Goal: Task Accomplishment & Management: Complete application form

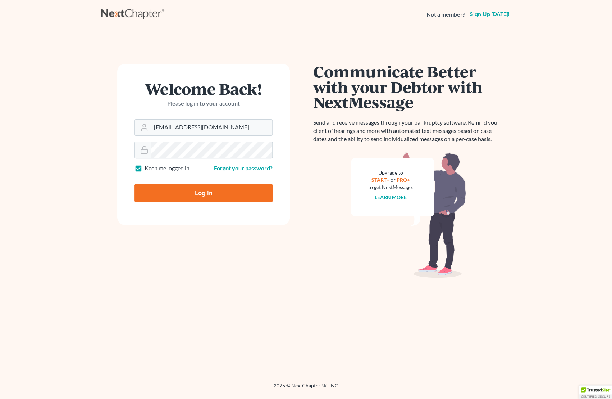
click at [234, 196] on input "Log In" at bounding box center [204, 193] width 138 height 18
type input "Thinking..."
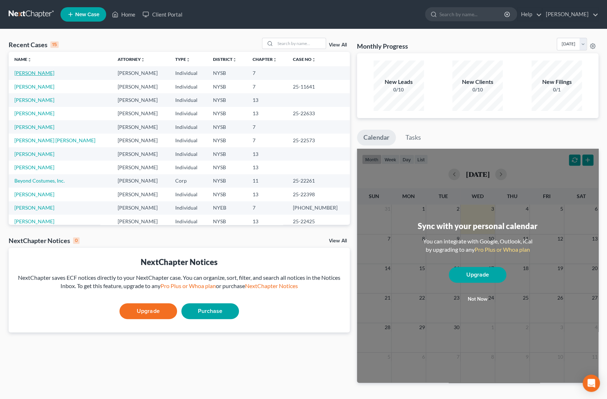
click at [54, 75] on link "[PERSON_NAME]" at bounding box center [34, 73] width 40 height 6
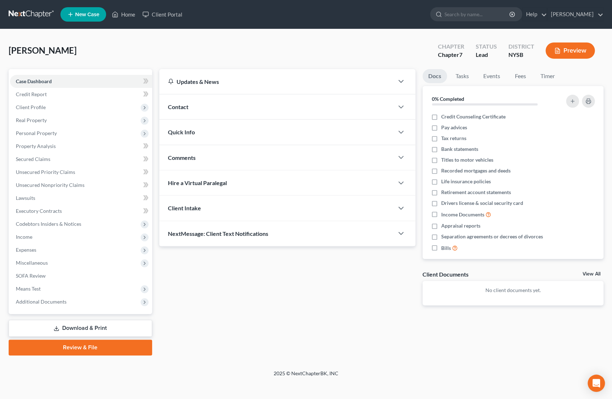
click at [117, 323] on link "Download & Print" at bounding box center [81, 328] width 144 height 17
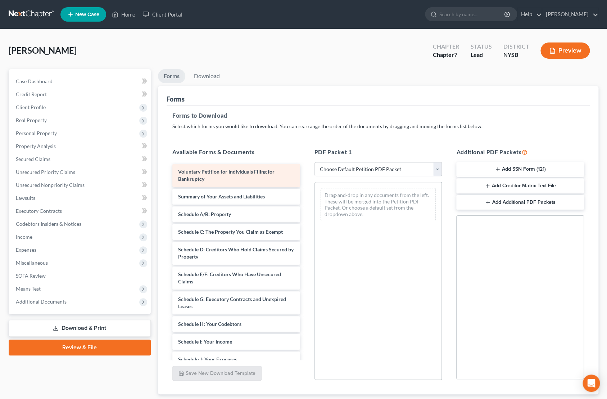
click at [222, 175] on div "Voluntary Petition for Individuals Filing for Bankruptcy" at bounding box center [236, 175] width 128 height 23
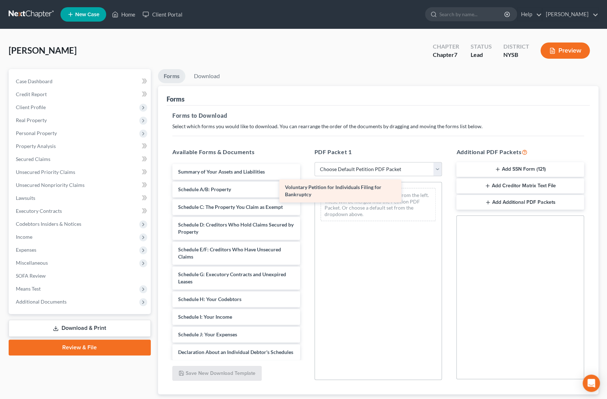
drag, startPoint x: 222, startPoint y: 175, endPoint x: 350, endPoint y: 196, distance: 129.5
click at [306, 196] on div "Voluntary Petition for Individuals Filing for Bankruptcy Voluntary Petition for…" at bounding box center [236, 347] width 139 height 366
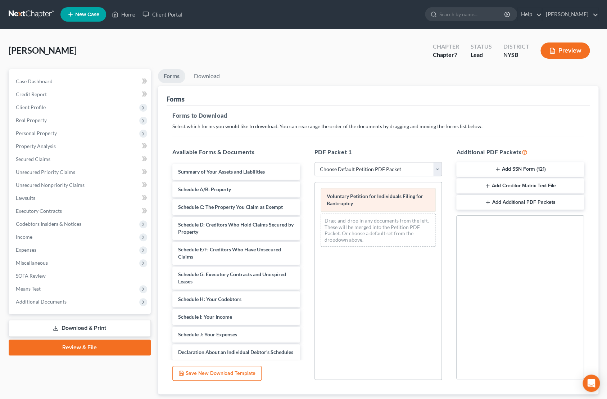
click at [388, 201] on div "Voluntary Petition for Individuals Filing for Bankruptcy Drag-and-drop in any d…" at bounding box center [378, 217] width 127 height 70
click at [401, 222] on div "Drag-and-drop in any documents from the left. These will be merged into the Pet…" at bounding box center [378, 229] width 115 height 33
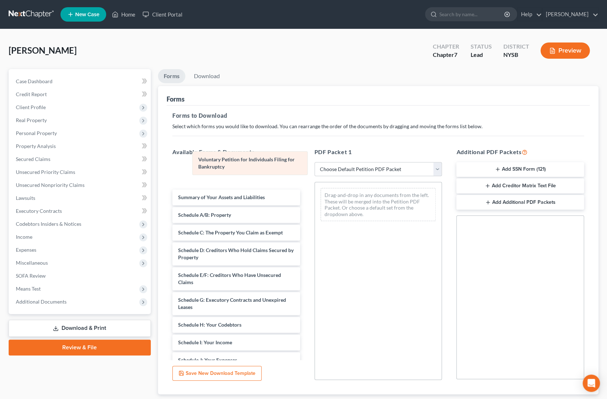
drag, startPoint x: 381, startPoint y: 205, endPoint x: 250, endPoint y: 171, distance: 134.8
click at [315, 182] on div "Voluntary Petition for Individuals Filing for Bankruptcy Voluntary Petition for…" at bounding box center [378, 204] width 127 height 45
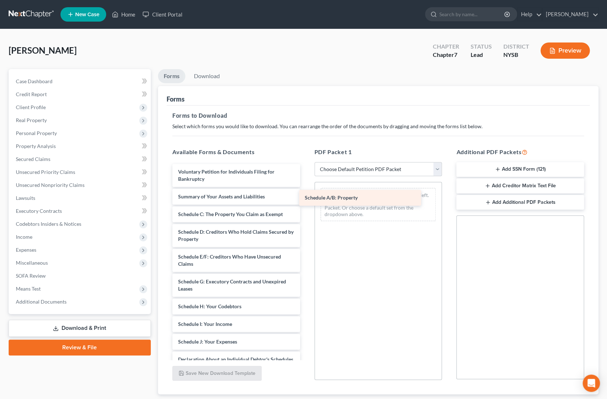
drag, startPoint x: 231, startPoint y: 212, endPoint x: 373, endPoint y: 194, distance: 143.6
click at [306, 194] on div "Schedule A/B: Property Voluntary Petition for Individuals Filing for Bankruptcy…" at bounding box center [236, 350] width 139 height 373
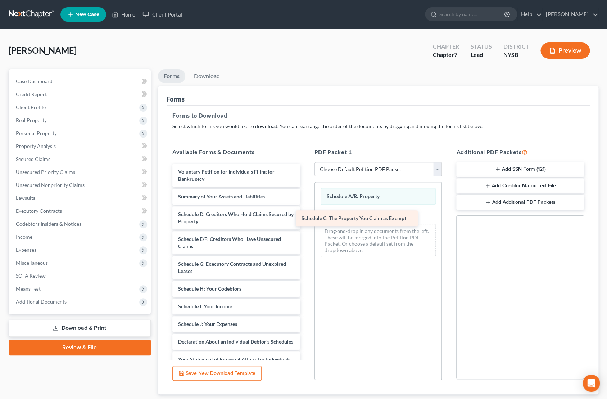
drag, startPoint x: 240, startPoint y: 213, endPoint x: 375, endPoint y: 216, distance: 135.3
click at [306, 216] on div "Schedule C: The Property You Claim as Exempt Voluntary Petition for Individuals…" at bounding box center [236, 341] width 139 height 355
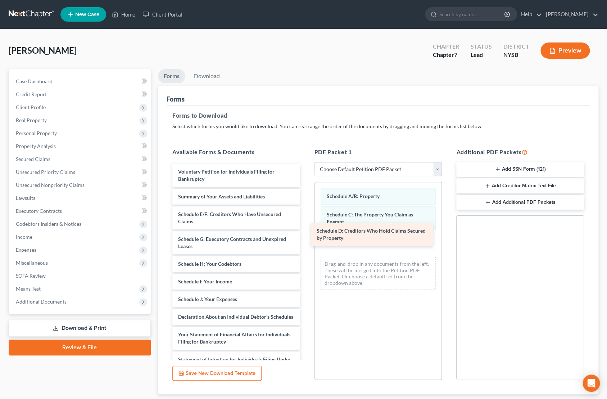
drag, startPoint x: 219, startPoint y: 218, endPoint x: 357, endPoint y: 236, distance: 139.6
click at [306, 236] on div "Schedule D: Creditors Who Hold Claims Secured by Property Voluntary Petition fo…" at bounding box center [236, 329] width 139 height 331
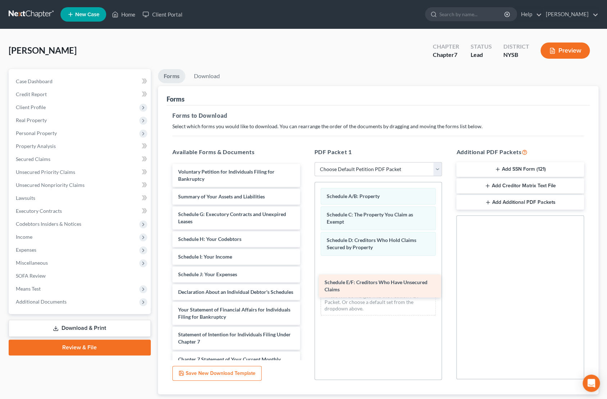
drag, startPoint x: 231, startPoint y: 213, endPoint x: 377, endPoint y: 281, distance: 161.1
click at [306, 281] on div "Schedule E/F: Creditors Who Have Unsecured Claims Voluntary Petition for Indivi…" at bounding box center [236, 317] width 139 height 306
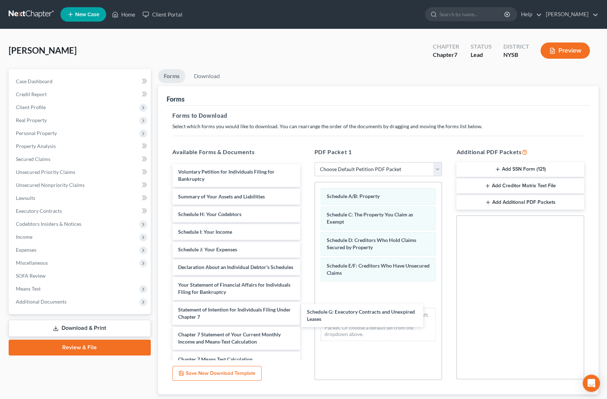
drag, startPoint x: 247, startPoint y: 217, endPoint x: 372, endPoint y: 309, distance: 155.2
click at [306, 312] on div "Schedule G: Executory Contracts and Unexpired Leases Voluntary Petition for Ind…" at bounding box center [236, 304] width 139 height 281
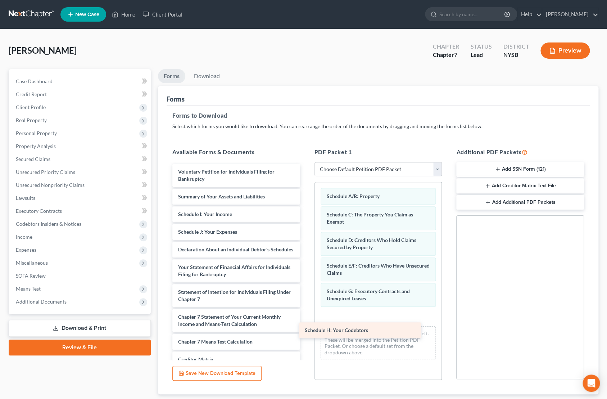
drag, startPoint x: 244, startPoint y: 214, endPoint x: 377, endPoint y: 333, distance: 178.6
click at [306, 333] on div "Schedule H: Your Codebtors Voluntary Petition for Individuals Filing for Bankru…" at bounding box center [236, 295] width 139 height 263
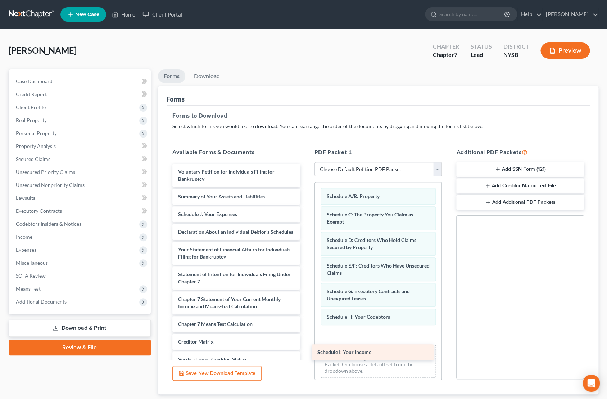
drag, startPoint x: 207, startPoint y: 216, endPoint x: 354, endPoint y: 359, distance: 204.8
click at [306, 360] on div "Schedule I: Your Income Voluntary Petition for Individuals Filing for Bankruptc…" at bounding box center [236, 287] width 139 height 246
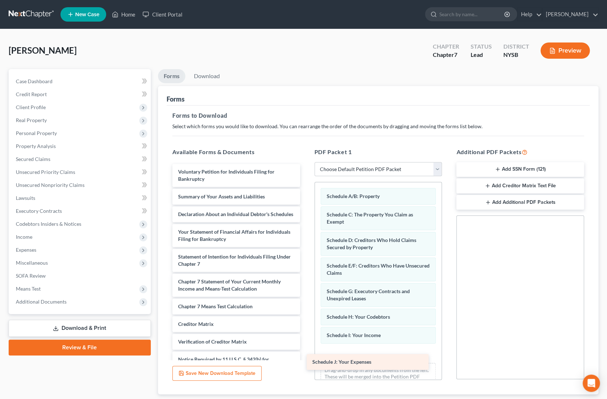
drag, startPoint x: 226, startPoint y: 211, endPoint x: 361, endPoint y: 359, distance: 199.7
click at [306, 359] on div "Schedule J: Your Expenses Voluntary Petition for Individuals Filing for Bankrup…" at bounding box center [236, 278] width 139 height 228
click at [361, 359] on div "Schedule J: Your Expenses" at bounding box center [368, 362] width 122 height 16
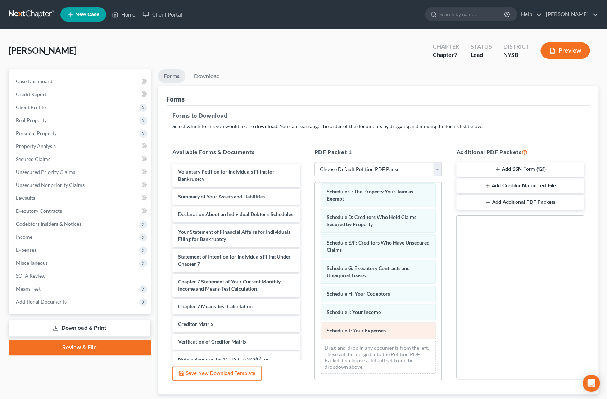
scroll to position [45, 0]
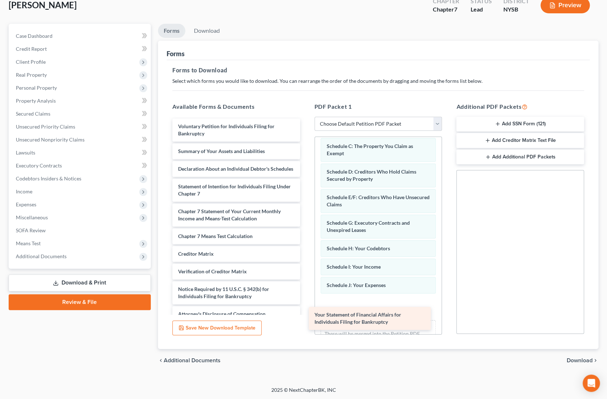
drag, startPoint x: 227, startPoint y: 199, endPoint x: 363, endPoint y: 321, distance: 182.2
click at [306, 321] on div "Your Statement of Financial Affairs for Individuals Filing for Bankruptcy Volun…" at bounding box center [236, 219] width 139 height 203
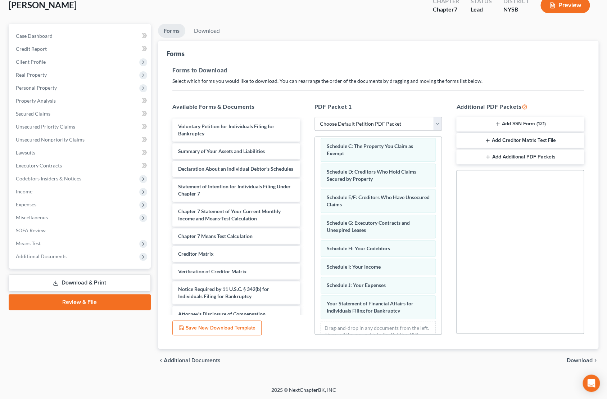
click at [571, 361] on span "Download" at bounding box center [580, 360] width 26 height 6
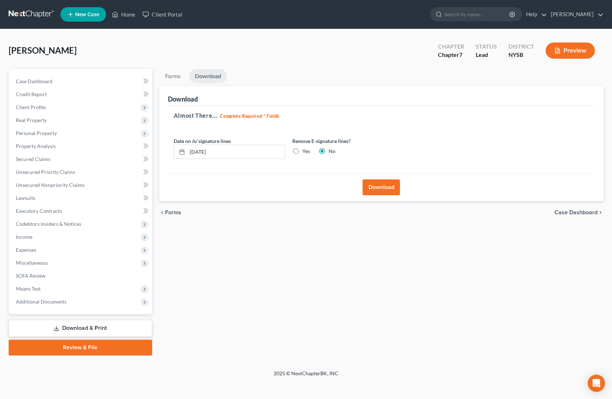
click at [303, 150] on label "Yes" at bounding box center [307, 151] width 8 height 7
click at [305, 150] on input "Yes" at bounding box center [307, 150] width 5 height 5
radio input "true"
radio input "false"
click at [376, 184] on button "Download" at bounding box center [381, 187] width 37 height 16
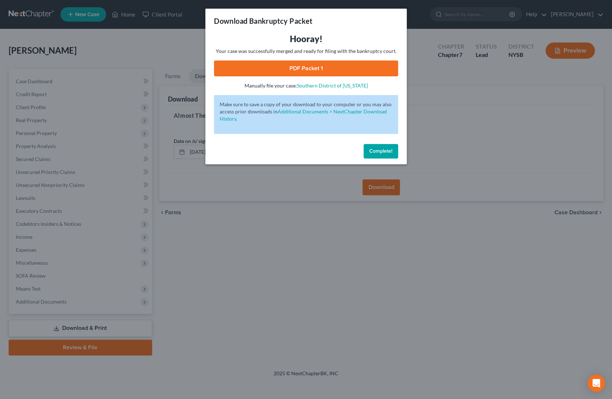
click at [286, 69] on link "PDF Packet 1" at bounding box center [306, 68] width 184 height 16
click at [388, 150] on span "Complete!" at bounding box center [381, 151] width 23 height 6
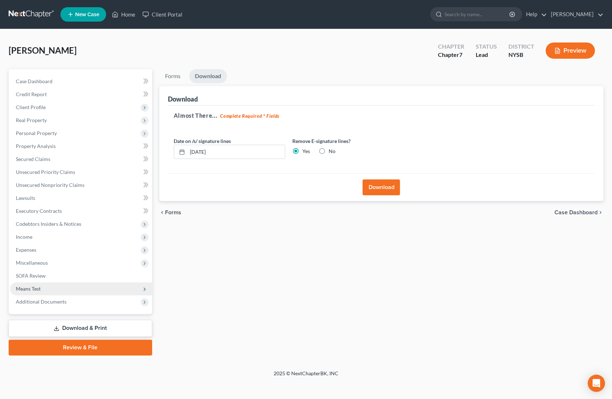
click at [33, 285] on span "Means Test" at bounding box center [81, 288] width 142 height 13
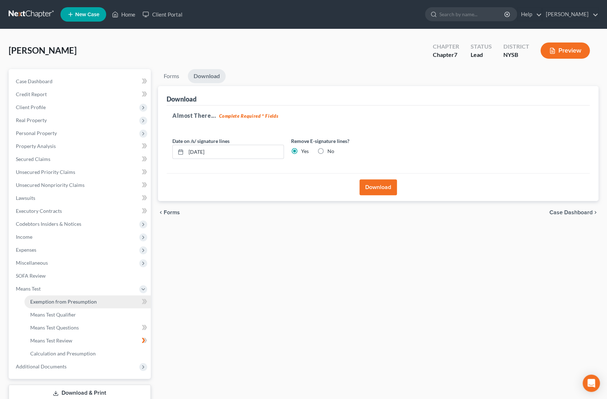
click at [60, 299] on span "Exemption from Presumption" at bounding box center [63, 301] width 67 height 6
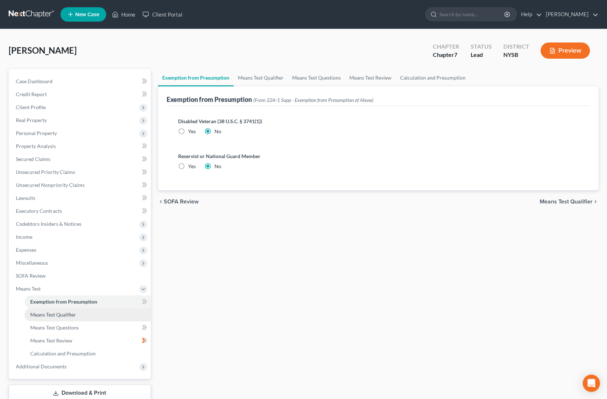
click at [64, 314] on span "Means Test Qualifier" at bounding box center [53, 314] width 46 height 6
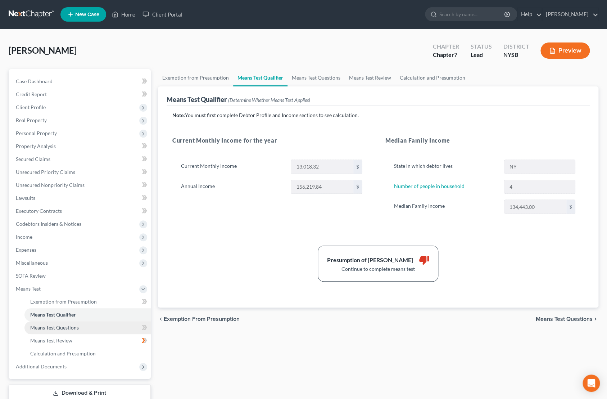
click at [66, 330] on link "Means Test Questions" at bounding box center [87, 327] width 126 height 13
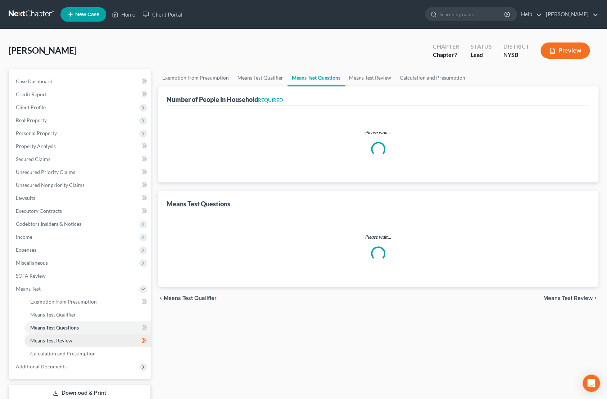
select select "1"
select select "60"
select select "24"
select select "0"
select select "60"
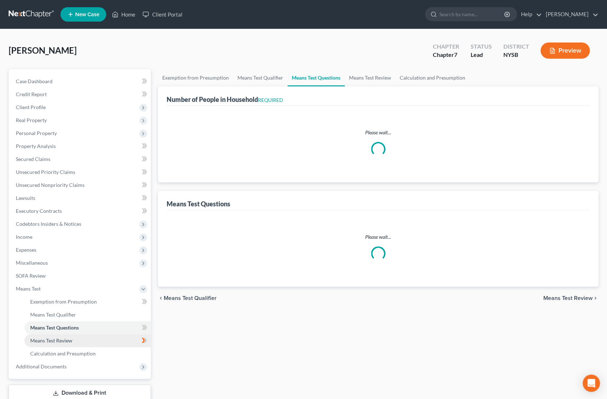
select select "4"
select select "0"
select select "2"
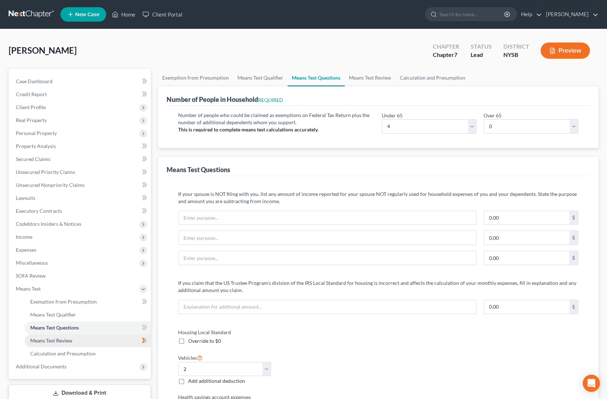
click at [68, 337] on link "Means Test Review" at bounding box center [87, 340] width 126 height 13
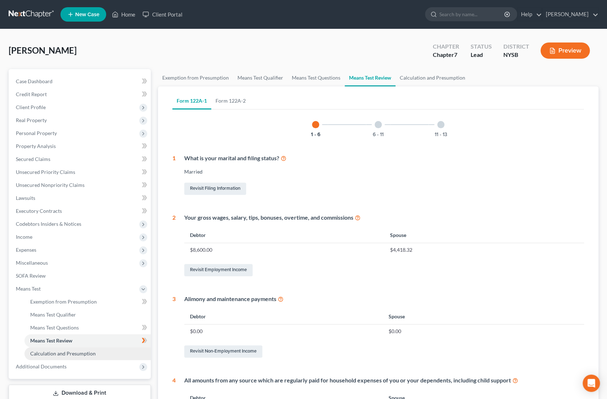
click at [78, 350] on span "Calculation and Presumption" at bounding box center [62, 353] width 65 height 6
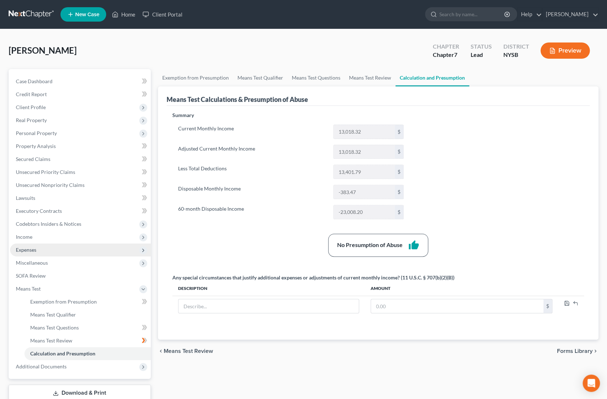
click at [31, 249] on span "Expenses" at bounding box center [26, 249] width 21 height 6
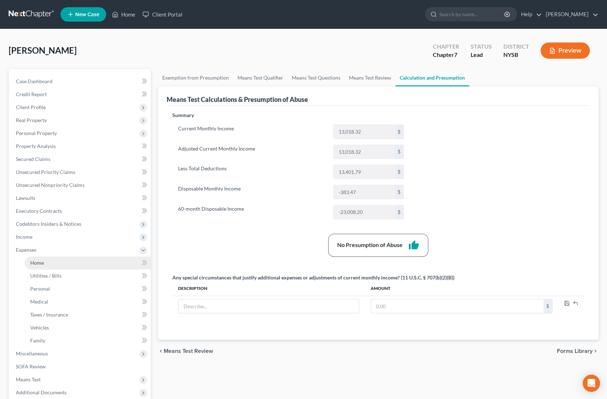
click at [41, 260] on span "Home" at bounding box center [37, 262] width 14 height 6
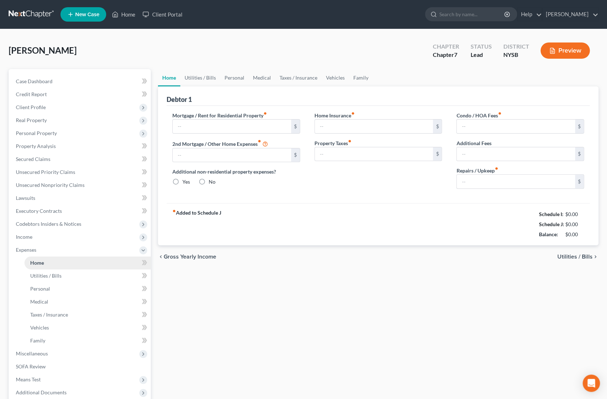
type input "2,113.00"
type input "0.00"
radio input "true"
type input "0.00"
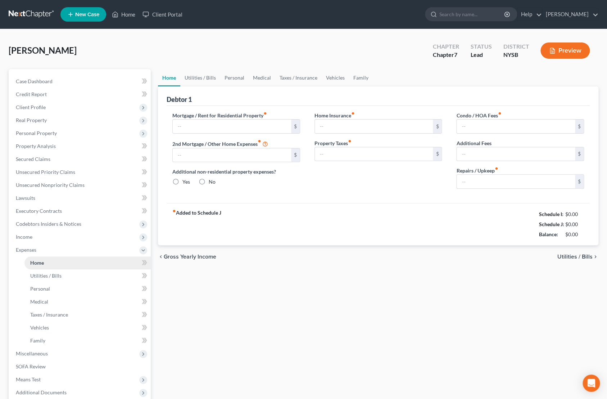
type input "538.86"
type input "0.00"
type input "50.00"
